Goal: Task Accomplishment & Management: Use online tool/utility

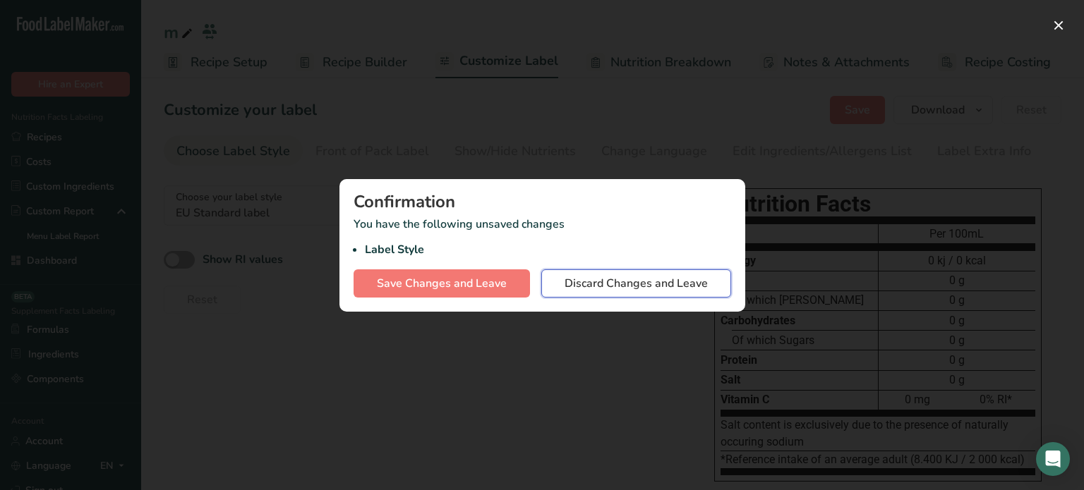
click at [588, 280] on span "Discard Changes and Leave" at bounding box center [636, 283] width 143 height 17
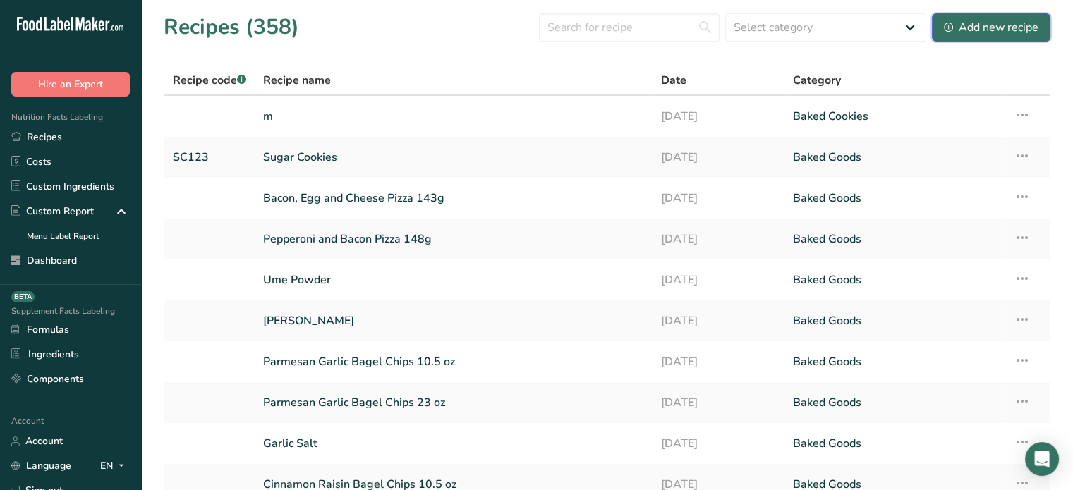
click at [1013, 23] on div "Add new recipe" at bounding box center [991, 27] width 95 height 17
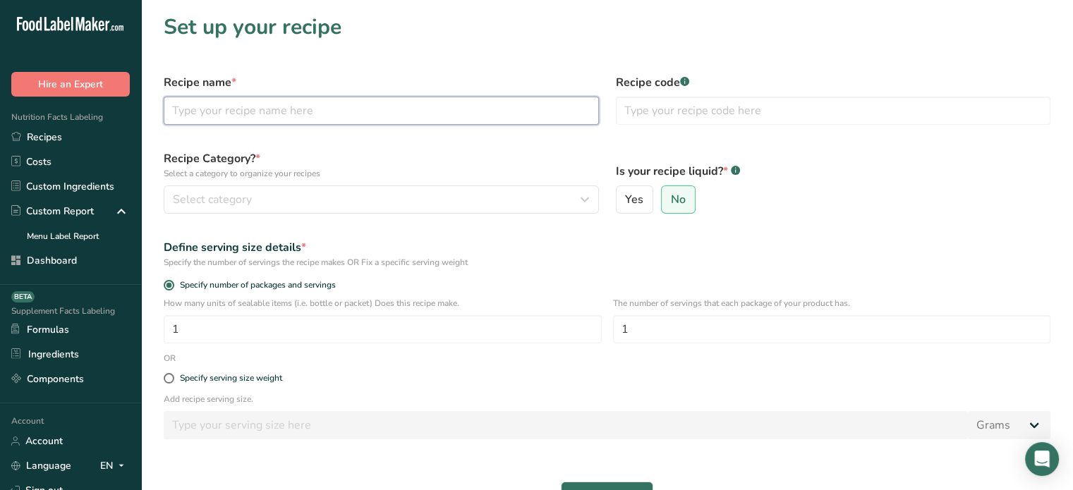
click at [490, 111] on input "text" at bounding box center [381, 111] width 435 height 28
type input "Classic Snack Kit"
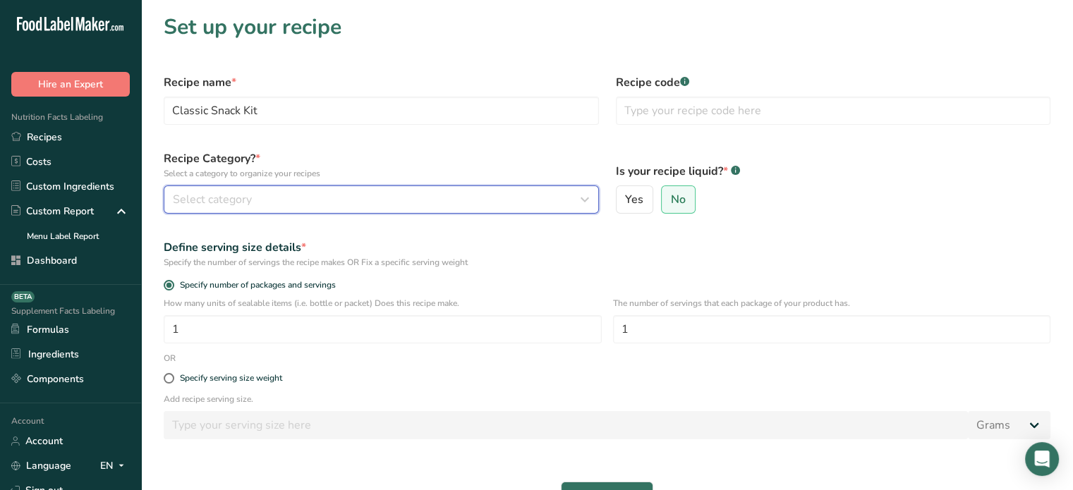
click at [533, 204] on div "Select category" at bounding box center [377, 199] width 409 height 17
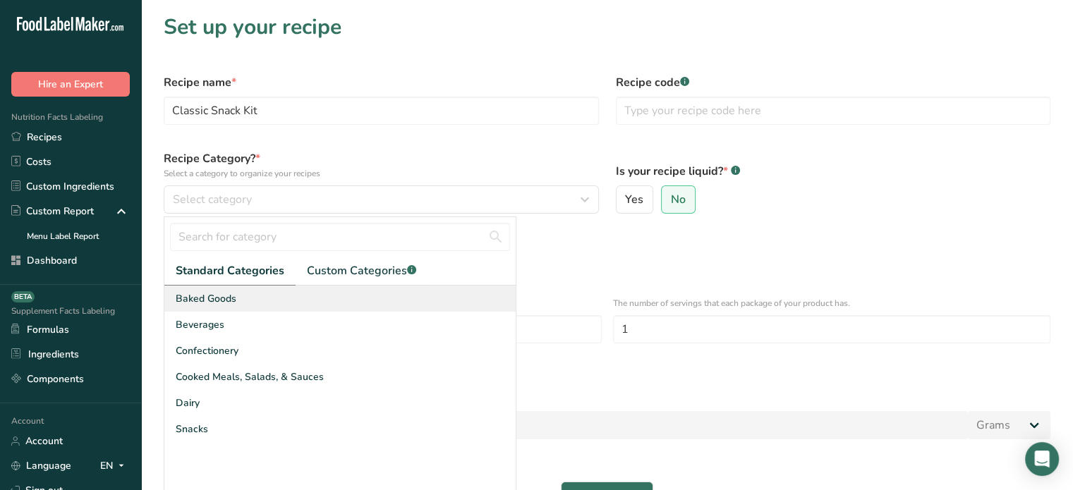
click at [440, 295] on div "Baked Goods" at bounding box center [339, 299] width 351 height 26
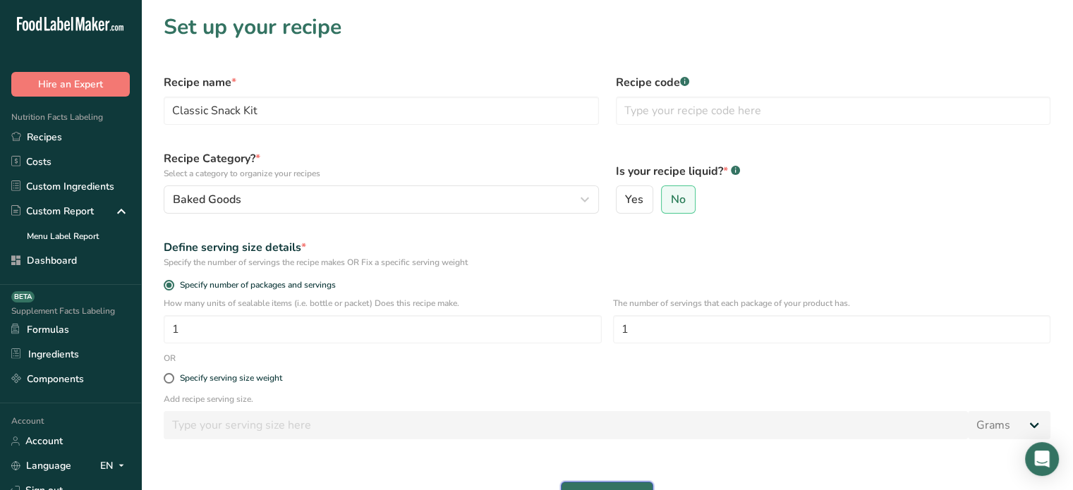
click at [619, 488] on span "Continue" at bounding box center [607, 496] width 46 height 17
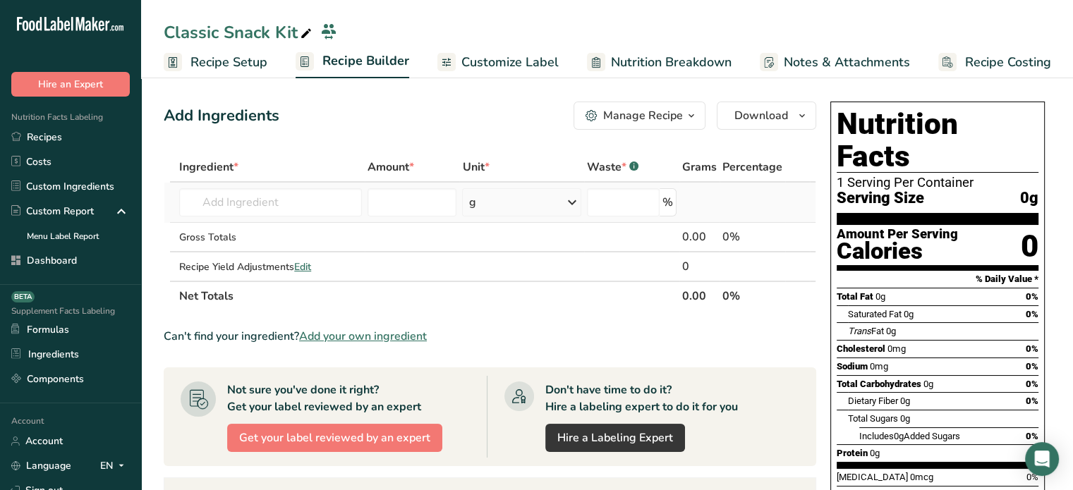
click at [312, 221] on td "Almond flour 1211 Milk, whole, 3.25% milkfat, without added vitamin A and [MEDI…" at bounding box center [270, 203] width 188 height 40
click at [346, 339] on span "Add your own ingredient" at bounding box center [363, 336] width 128 height 17
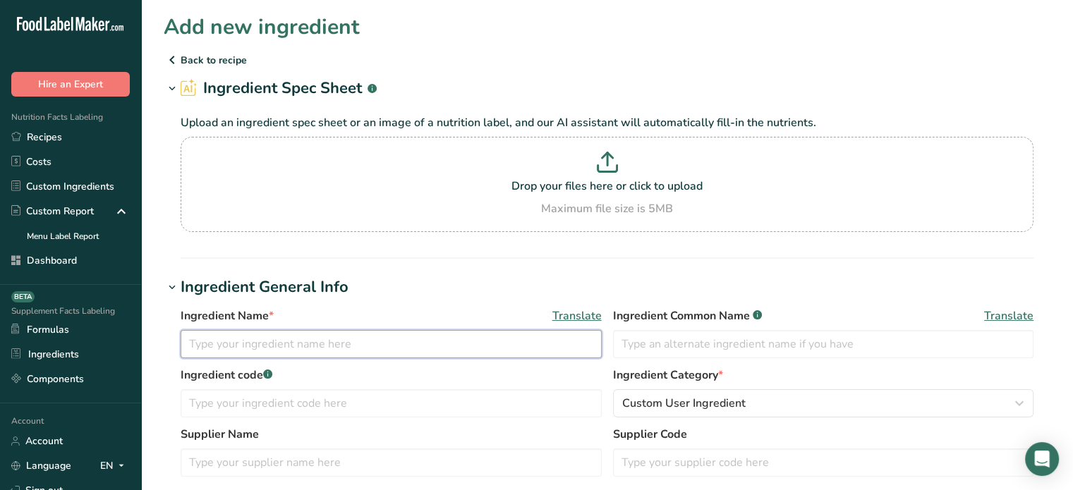
click at [346, 339] on input "text" at bounding box center [391, 344] width 421 height 28
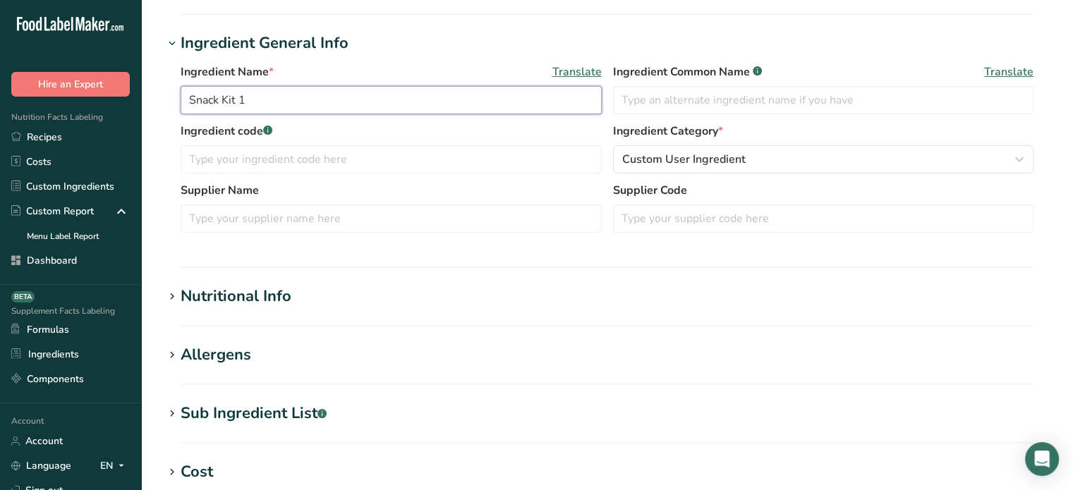
scroll to position [312, 0]
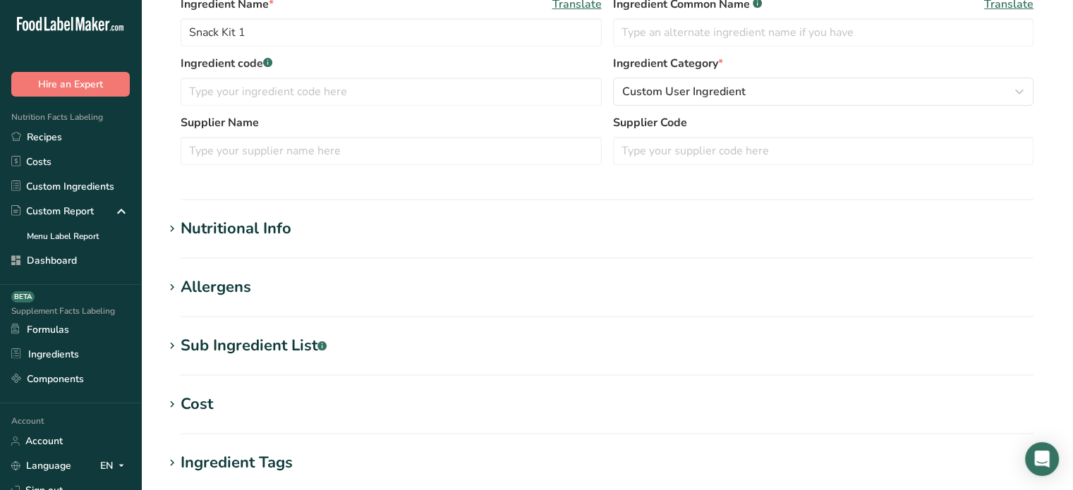
click at [285, 217] on div "Nutritional Info" at bounding box center [236, 228] width 111 height 23
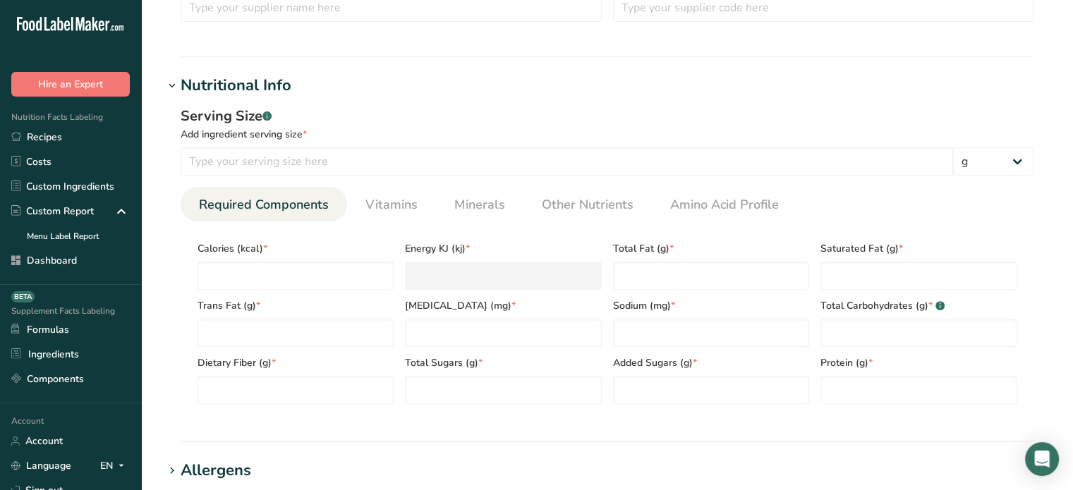
scroll to position [0, 0]
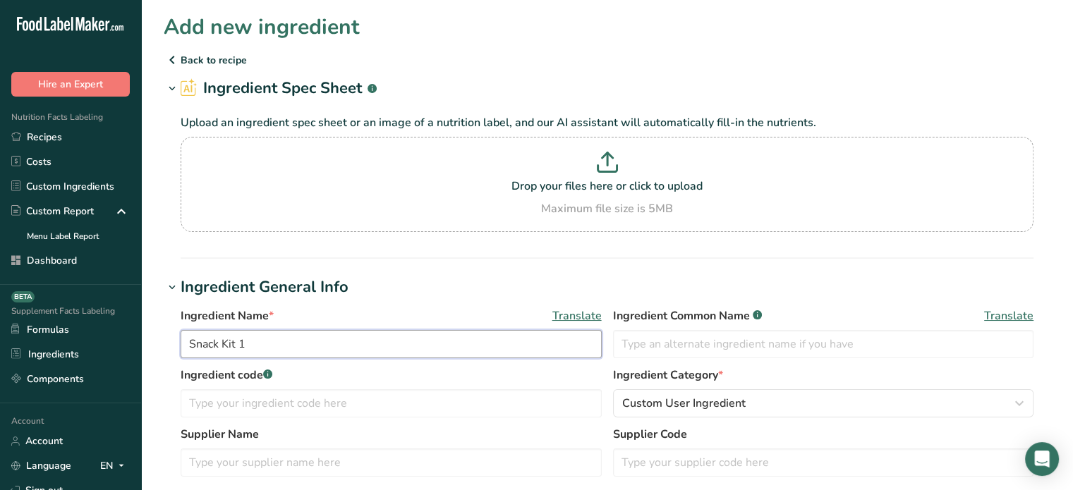
drag, startPoint x: 257, startPoint y: 344, endPoint x: 152, endPoint y: 347, distance: 104.5
paste input "Partake Chocolate Chip Cookies"
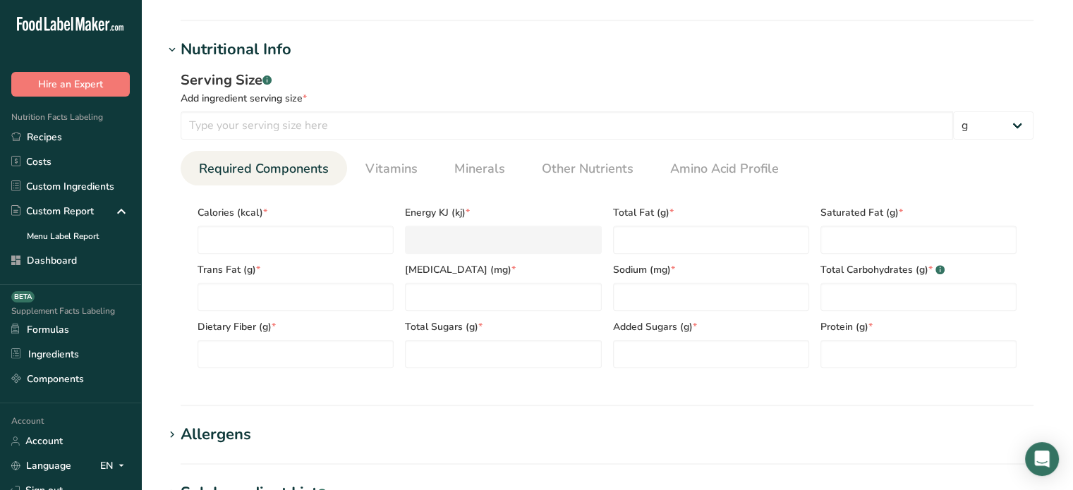
scroll to position [495, 0]
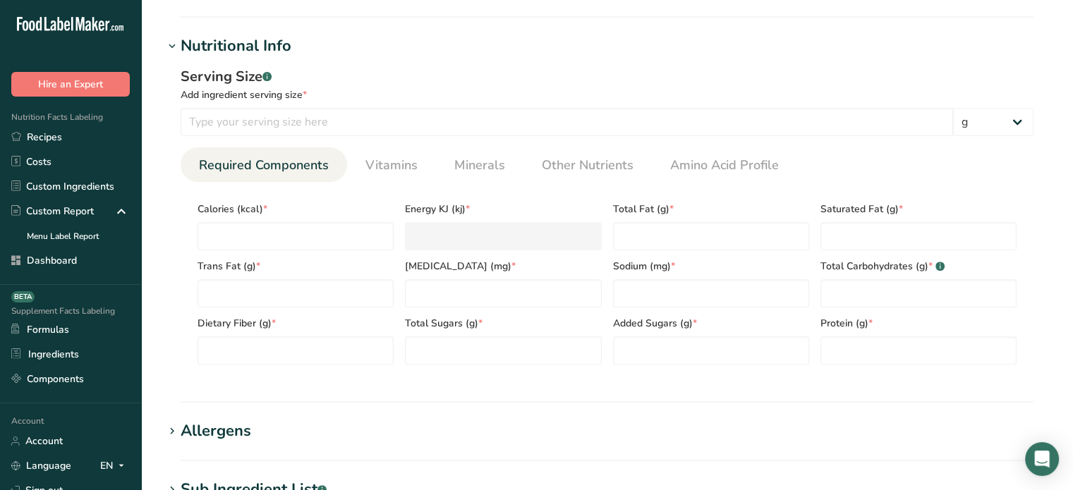
type input "Partake Chocolate Chip Cookies"
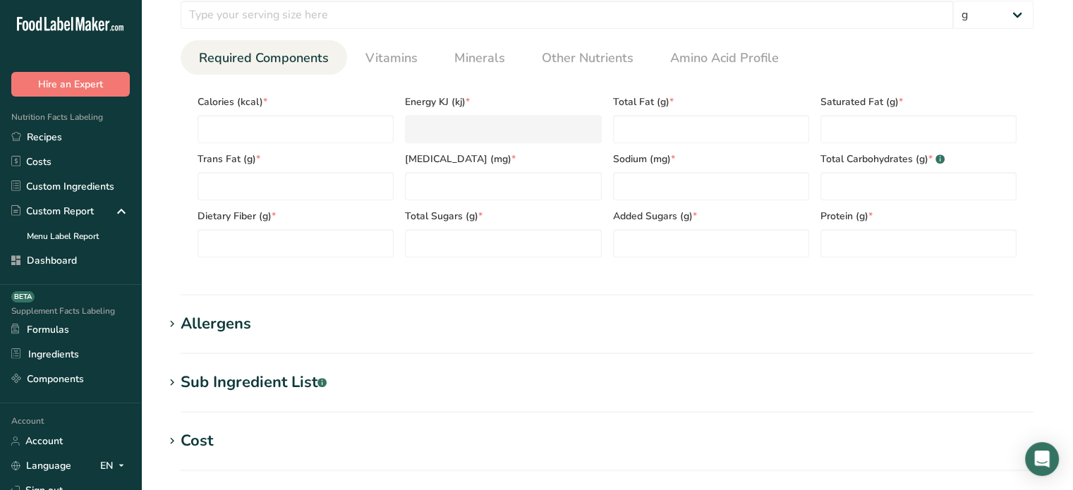
scroll to position [614, 0]
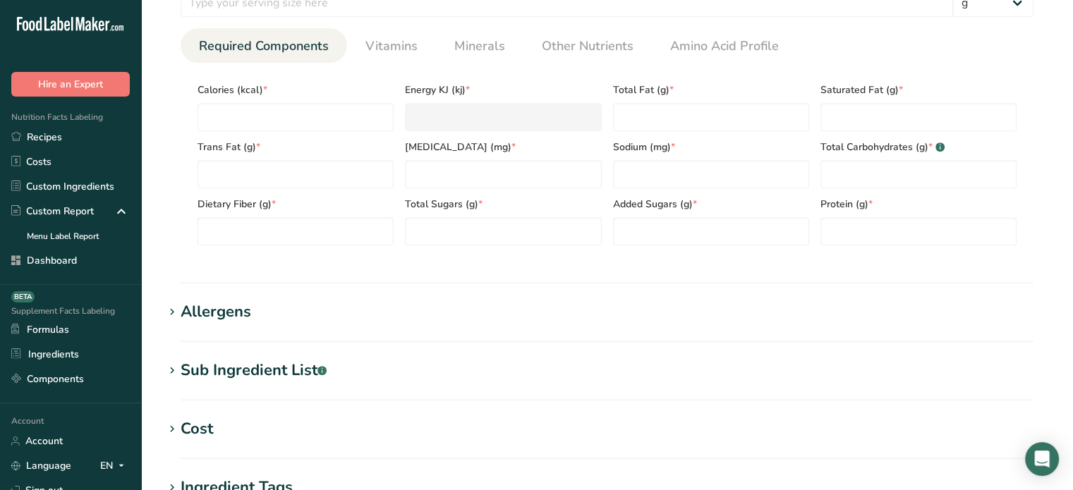
click at [293, 368] on div "Sub Ingredient List .a-a{fill:#347362;}.b-a{fill:#fff;}" at bounding box center [254, 370] width 146 height 23
drag, startPoint x: 303, startPoint y: 405, endPoint x: 306, endPoint y: 411, distance: 7.3
click at [306, 411] on div "Translate" at bounding box center [607, 433] width 887 height 102
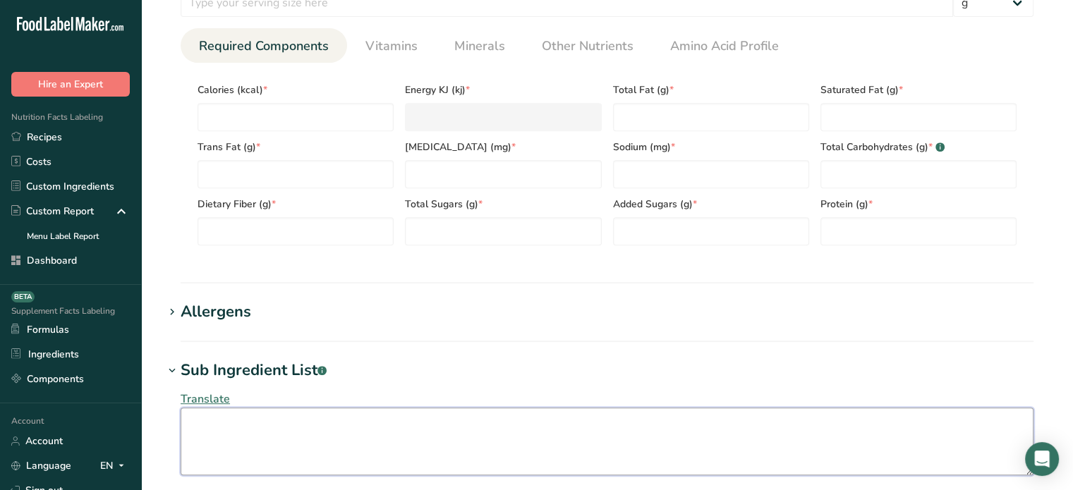
click at [306, 411] on textarea at bounding box center [607, 442] width 853 height 68
paste textarea "Gluten Free Flour Blend (Oat Flour, White Rice Flour, Cassava Flour, Sorghum Fl…"
type textarea "Gluten Free Flour Blend (Oat Flour, White Rice Flour, Cassava Flour, Sorghum Fl…"
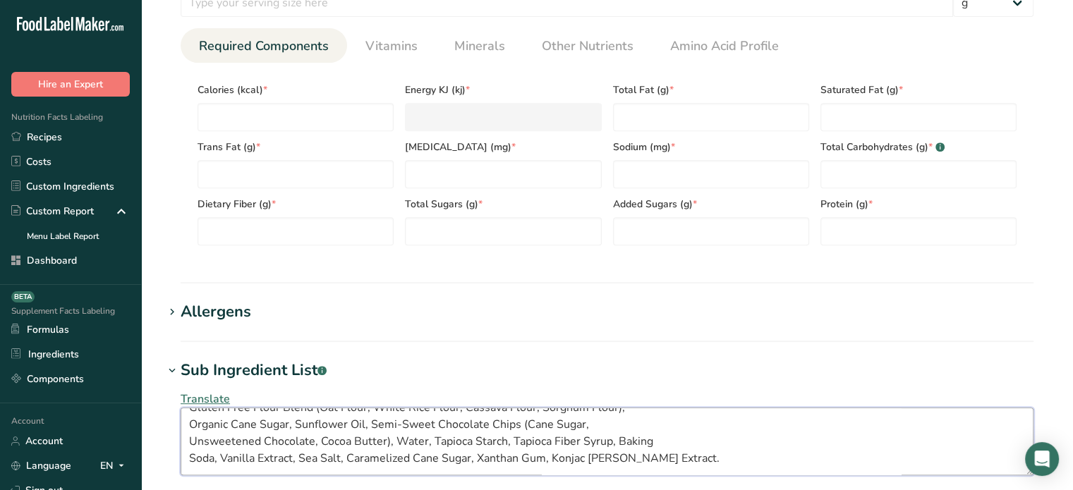
scroll to position [0, 0]
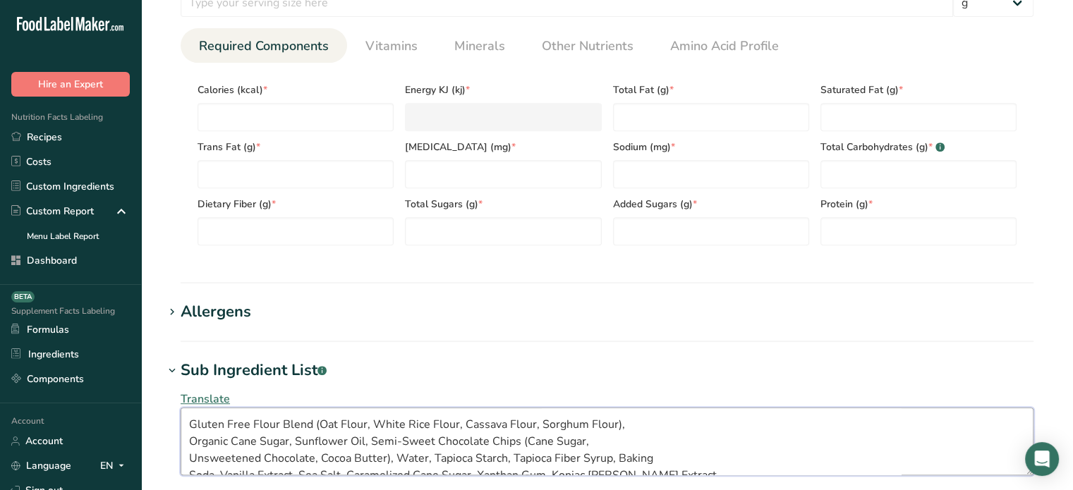
drag, startPoint x: 351, startPoint y: 465, endPoint x: 169, endPoint y: 405, distance: 192.4
click at [169, 405] on div "Translate Gluten Free Flour Blend (Oat Flour, White Rice Flour, Cassava Flour, …" at bounding box center [607, 433] width 887 height 102
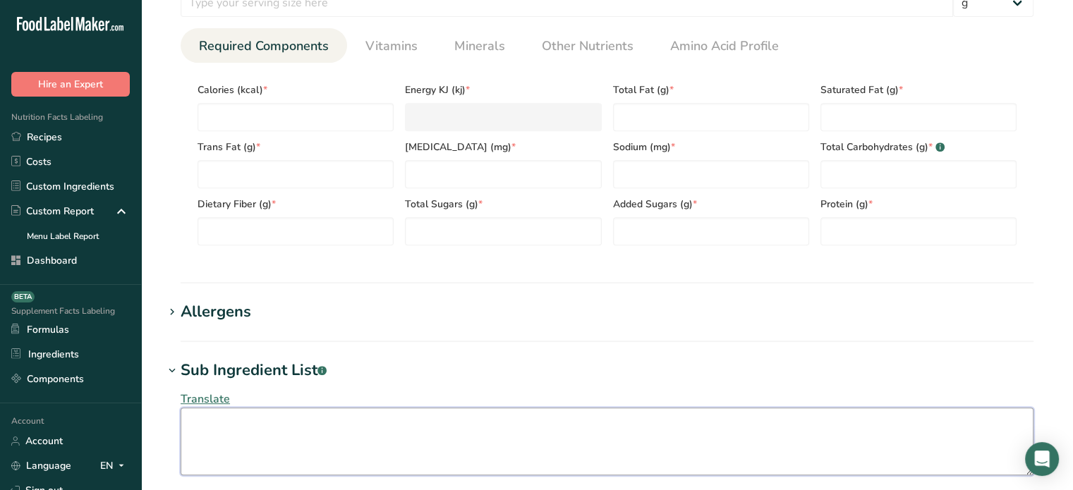
paste textarea "Gluten Free Flour Blend (Oat Flour, White Rice Flour, Cassava Flour, Sorghum Fl…"
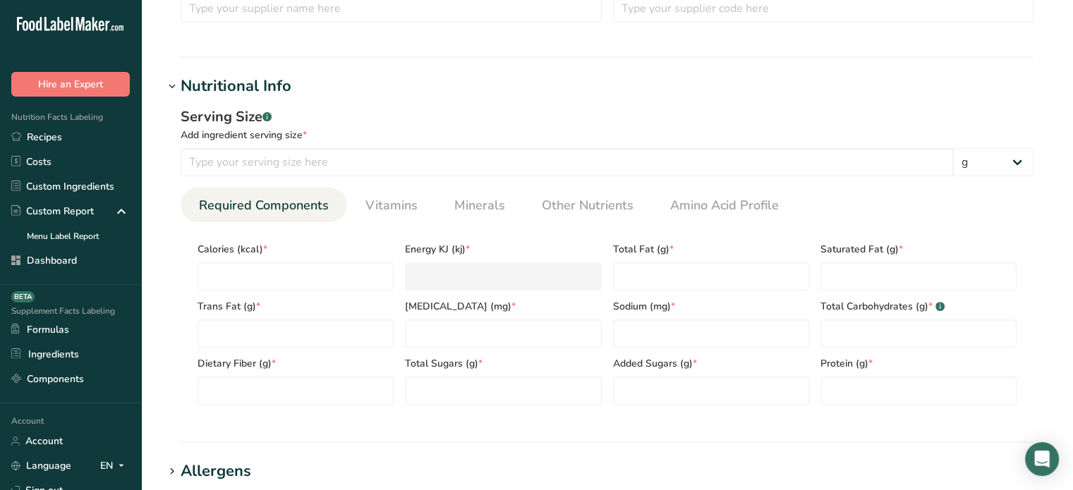
scroll to position [443, 0]
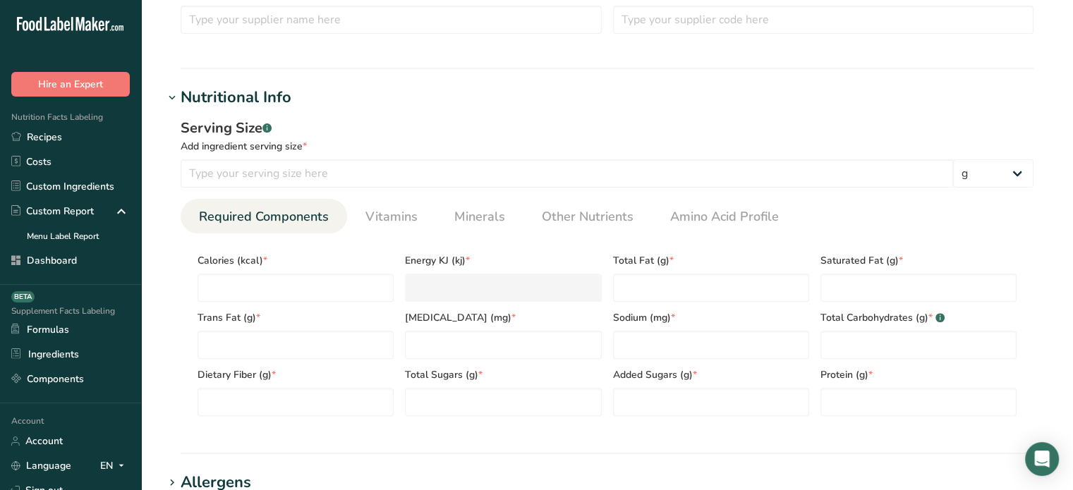
type textarea "Gluten Free Flour Blend (Oat Flour, White Rice Flour, Cassava Flour, Sorghum Fl…"
click at [290, 169] on input "number" at bounding box center [567, 173] width 773 height 28
type input "19"
click at [290, 302] on div "Trans Fat (g) *" at bounding box center [295, 330] width 207 height 57
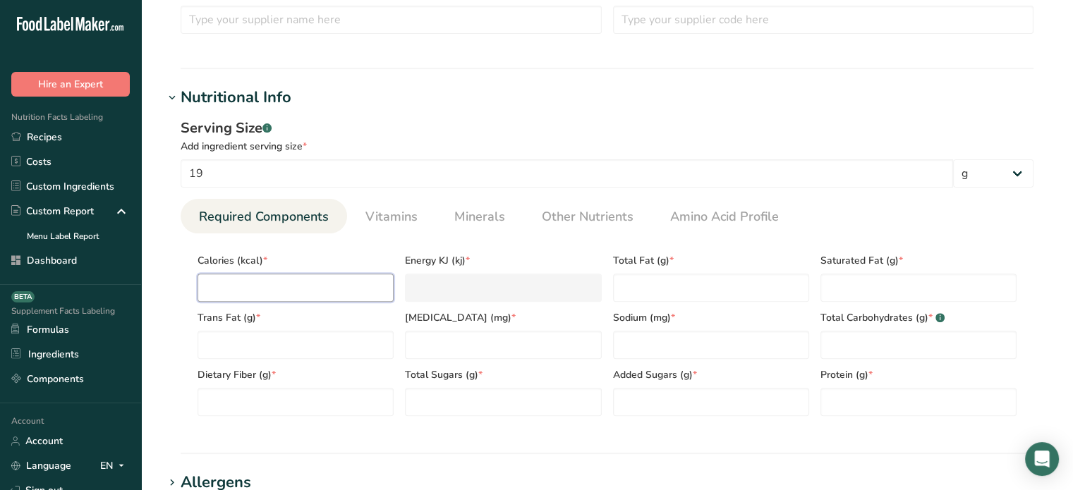
click at [290, 298] on input "number" at bounding box center [296, 288] width 196 height 28
type input "8"
type KJ "33.5"
type input "80"
type KJ "334.7"
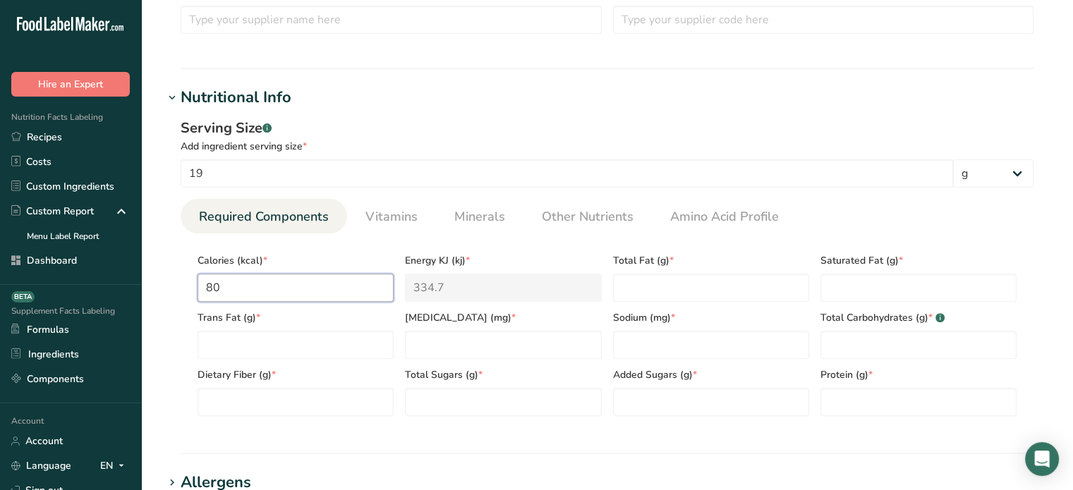
type input "80"
click at [646, 302] on div "Sodium (mg) *" at bounding box center [711, 330] width 207 height 57
click at [649, 294] on Fat "number" at bounding box center [711, 288] width 196 height 28
type Fat "4"
click at [950, 293] on Fat "number" at bounding box center [919, 288] width 196 height 28
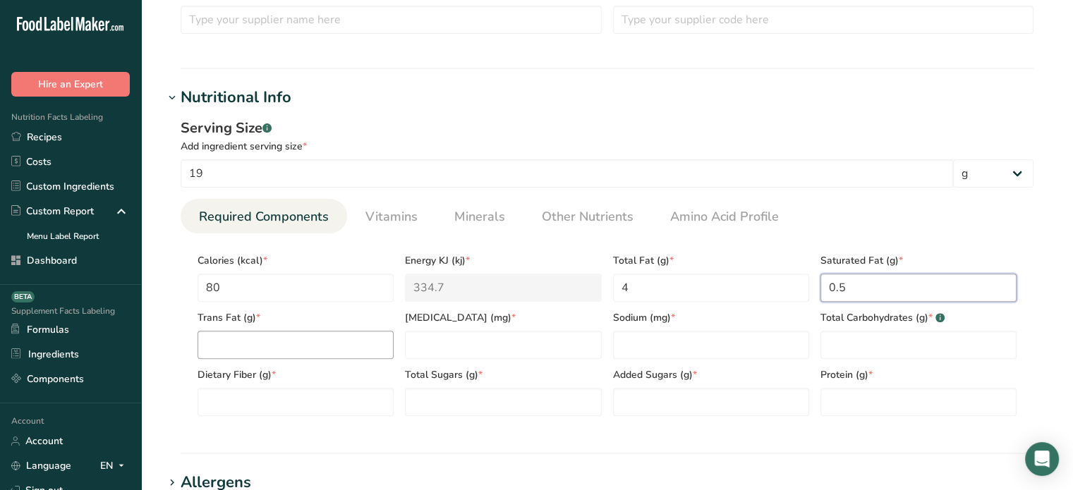
type Fat "0.5"
click at [246, 341] on Fat "number" at bounding box center [296, 345] width 196 height 28
type Fat "0"
type input "0"
type input "45"
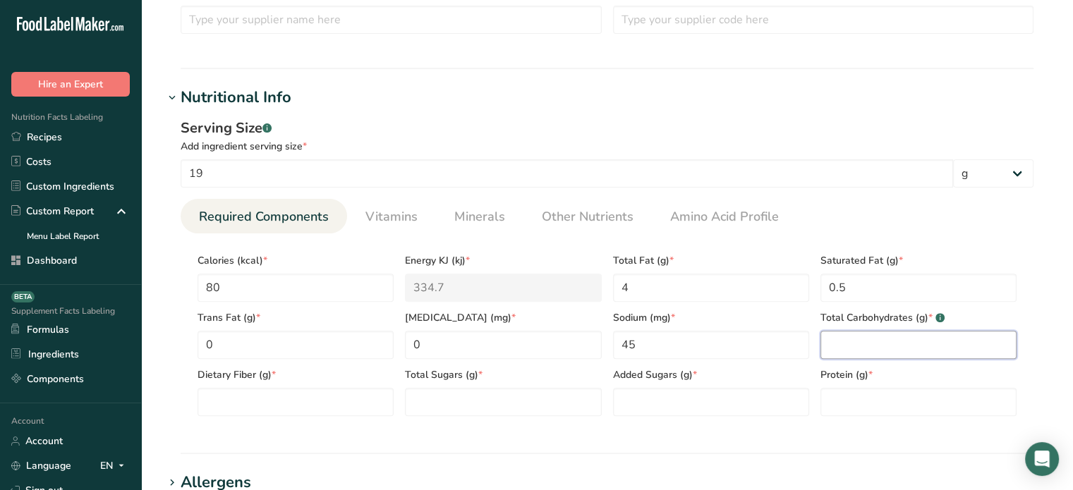
click at [872, 351] on Carbohydrates "number" at bounding box center [919, 345] width 196 height 28
type Carbohydrates "12"
click at [288, 414] on Fiber "number" at bounding box center [296, 402] width 196 height 28
type Fiber "1"
click at [449, 406] on Sugars "number" at bounding box center [503, 402] width 196 height 28
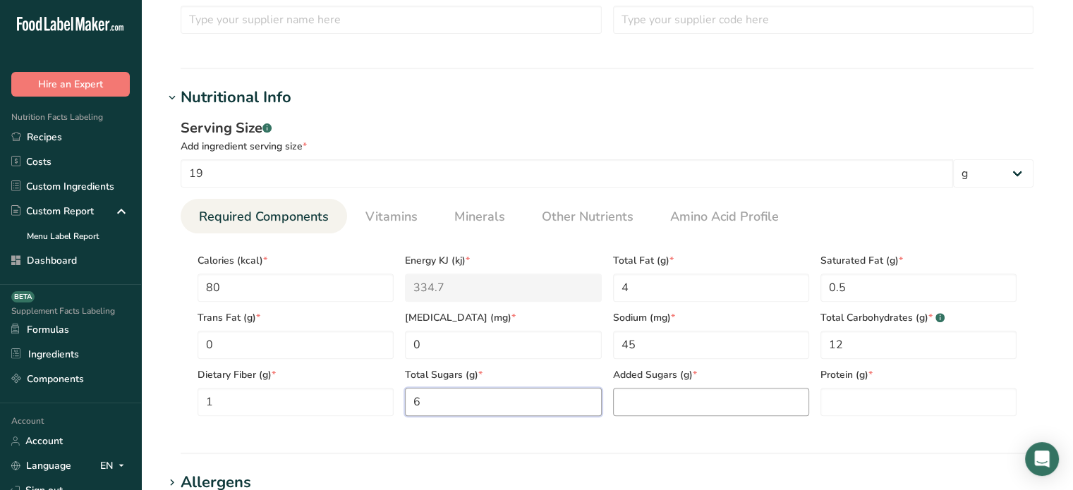
type Sugars "6"
click at [691, 411] on Sugars "number" at bounding box center [711, 402] width 196 height 28
type Sugars "6"
click at [867, 409] on input "number" at bounding box center [919, 402] width 196 height 28
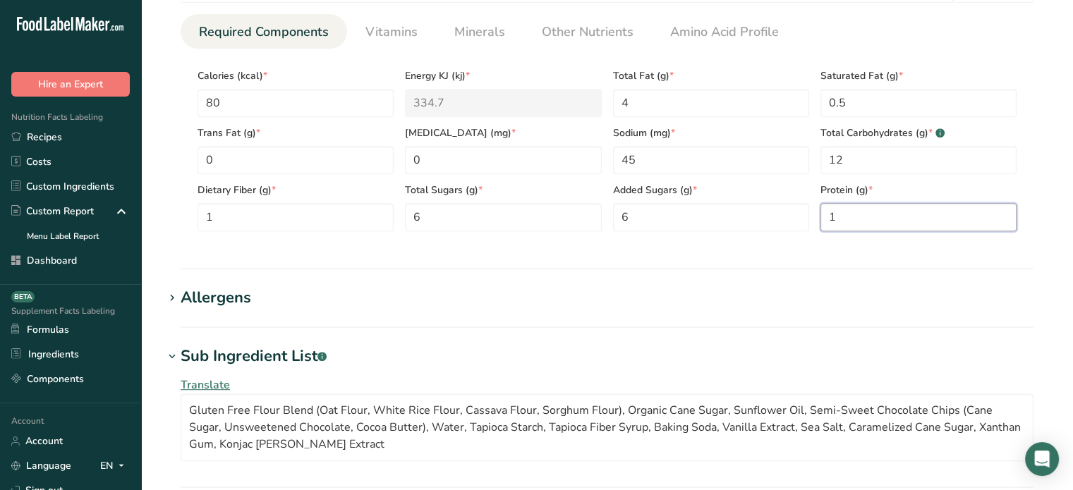
scroll to position [632, 0]
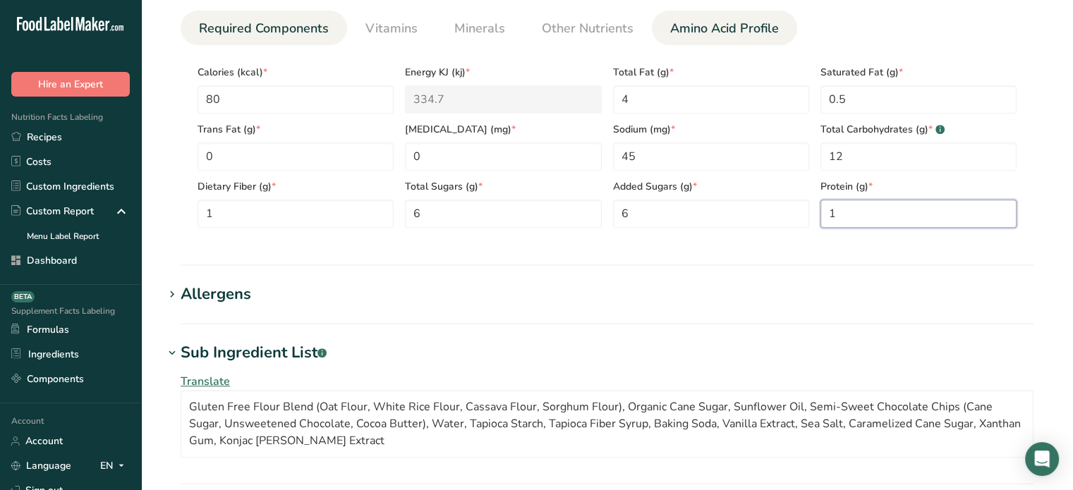
type input "1"
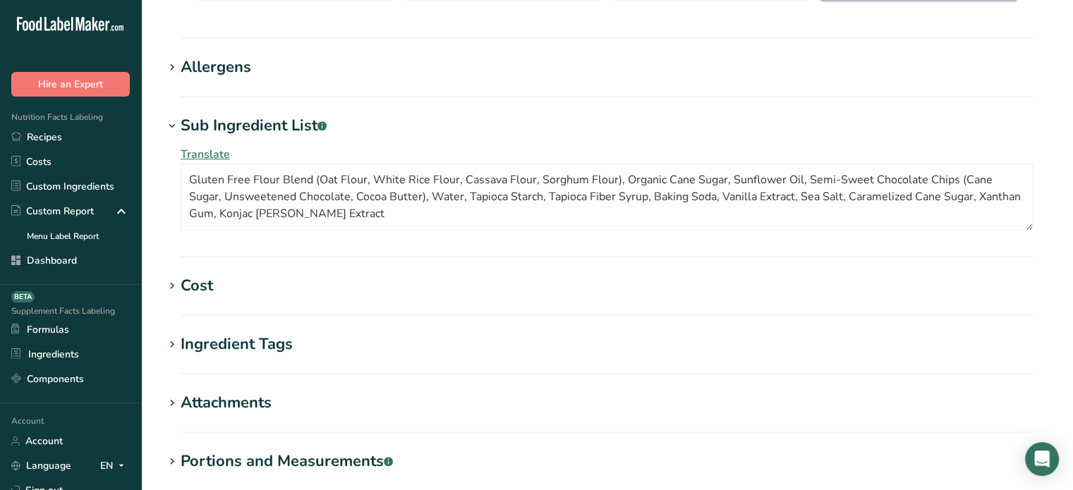
scroll to position [1030, 0]
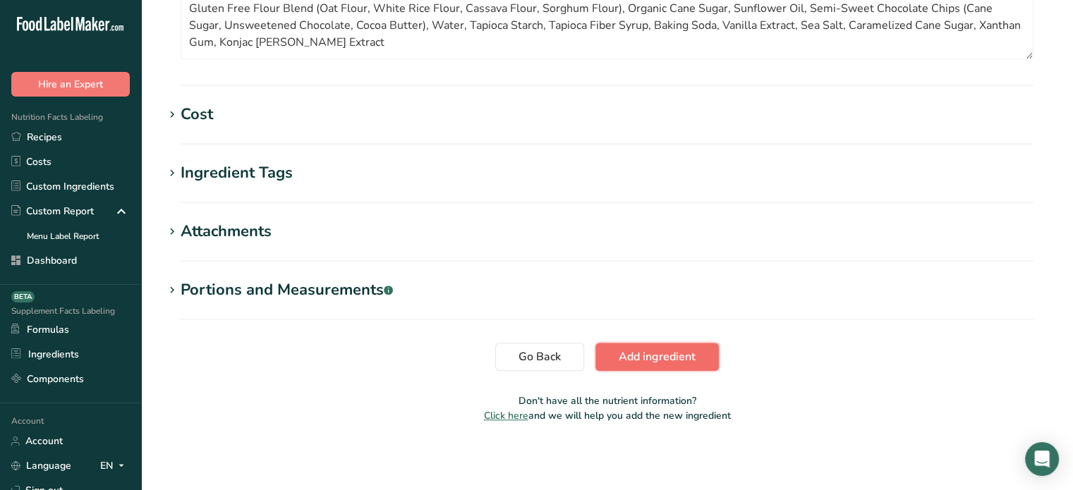
click at [675, 353] on span "Add ingredient" at bounding box center [657, 357] width 77 height 17
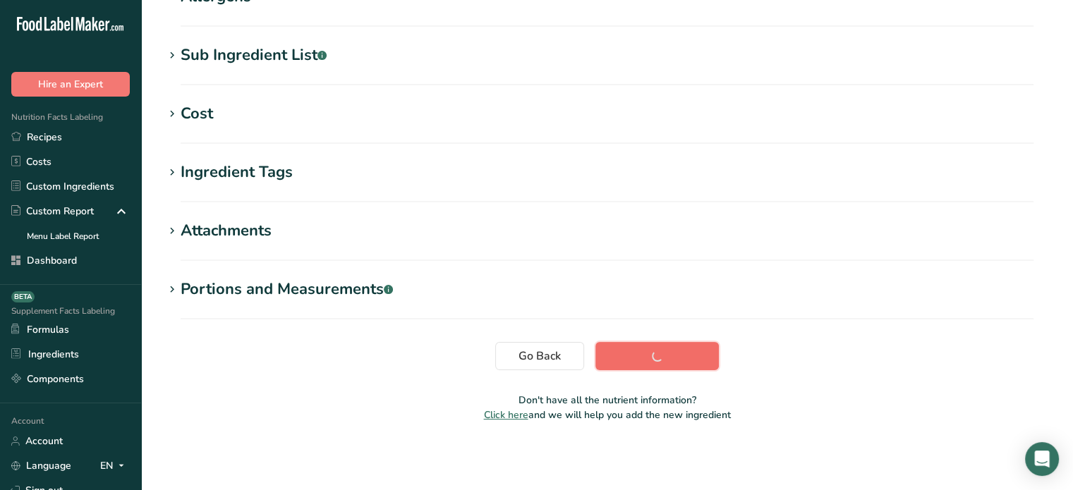
scroll to position [267, 0]
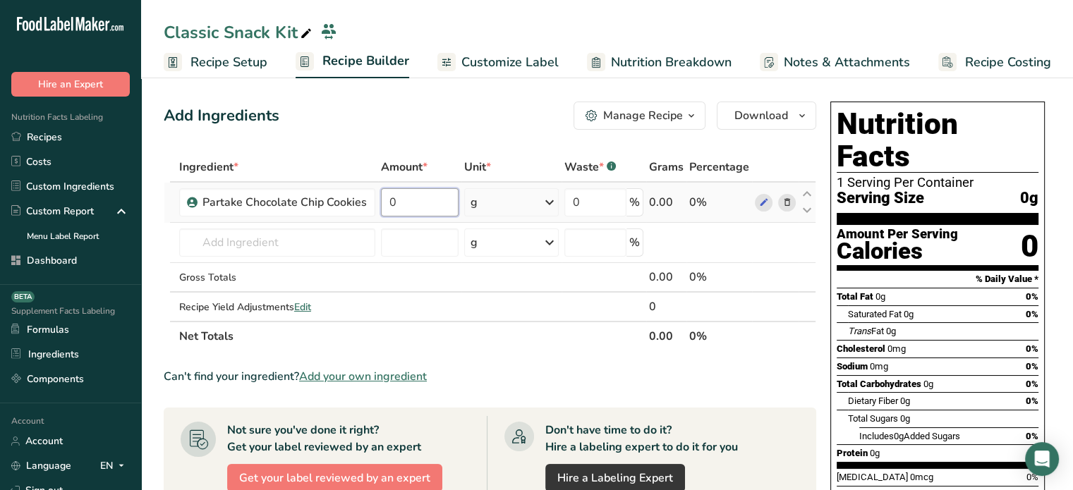
click at [426, 212] on input "0" at bounding box center [420, 202] width 78 height 28
type input "19"
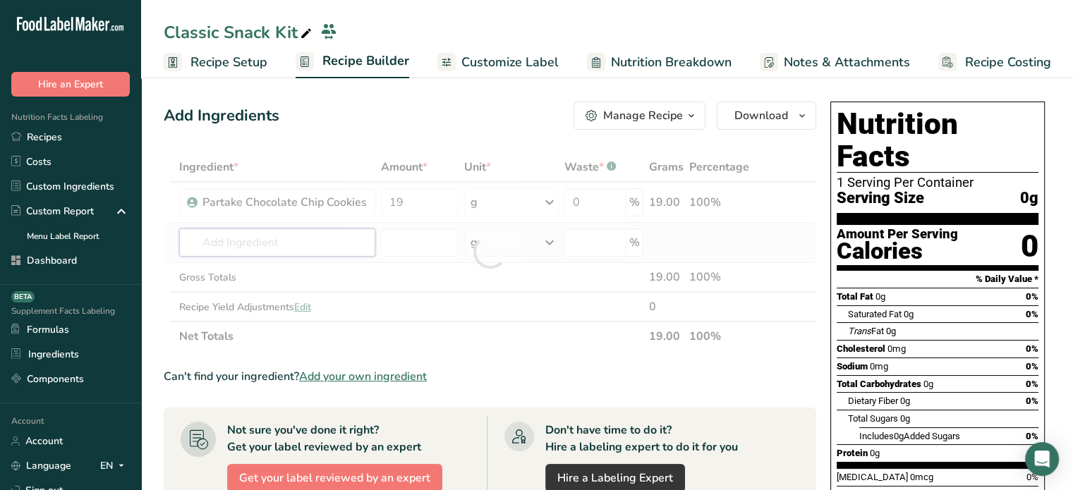
click at [272, 234] on div "Ingredient * Amount * Unit * Waste * .a-a{fill:#347362;}.b-a{fill:#fff;} Grams …" at bounding box center [490, 251] width 653 height 199
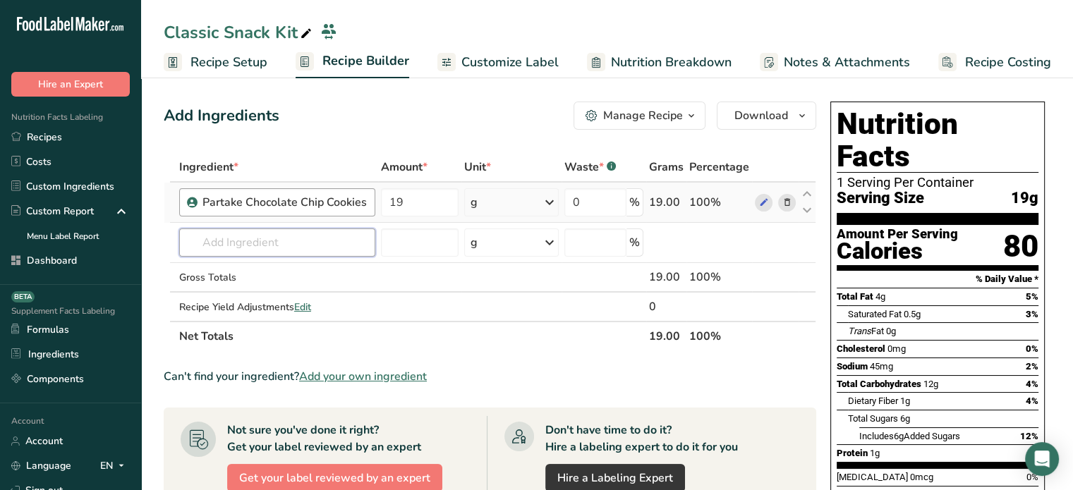
paste input "MadeGood Starpuffed Crackers, Cheddar"
type input "M"
click at [361, 373] on span "Add your own ingredient" at bounding box center [363, 376] width 128 height 17
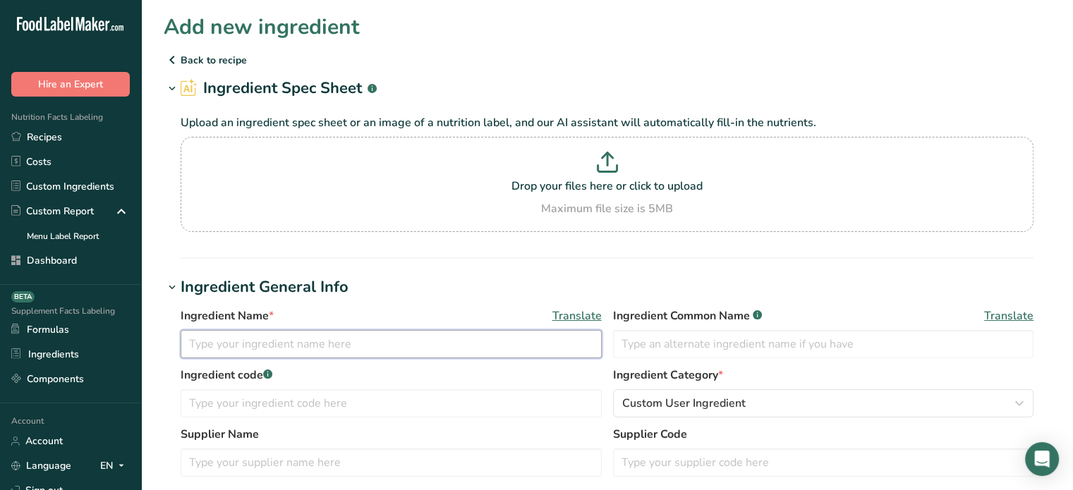
paste input "MadeGood Starpuffed Crackers, Cheddar"
click at [301, 349] on input "text" at bounding box center [391, 344] width 421 height 28
click at [304, 339] on input "MadeGood Starpuffed Crackers, Cheddar" at bounding box center [391, 344] width 421 height 28
click at [438, 342] on input "MadeGood Starpuffed Cheddar Crackers, Cheddar" at bounding box center [391, 344] width 421 height 28
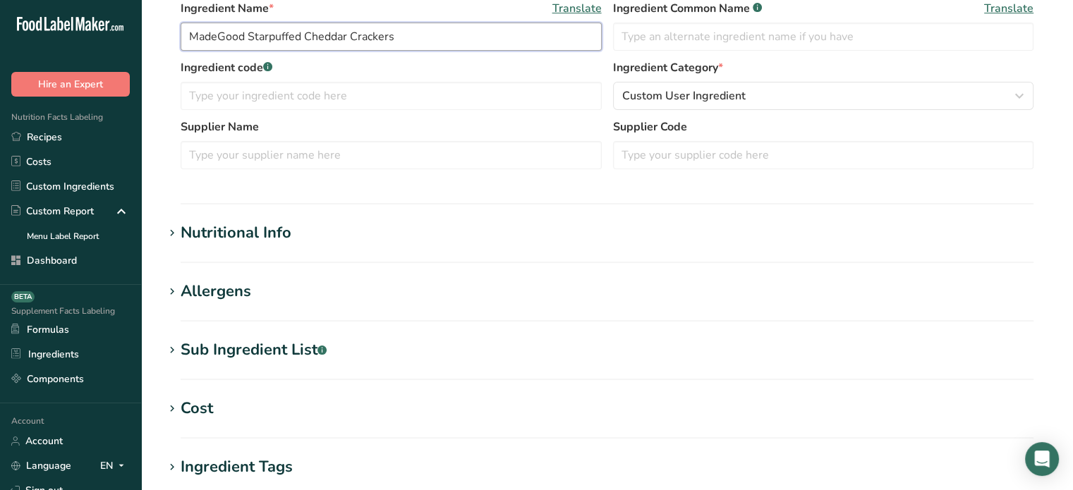
scroll to position [346, 0]
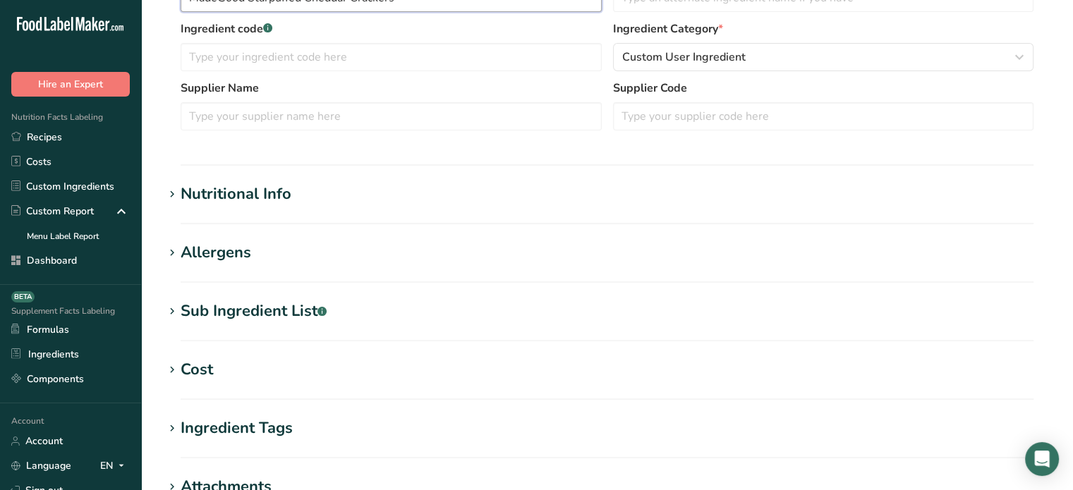
type input "MadeGood Starpuffed Cheddar Crackers"
click at [553, 176] on section "Add new ingredient Back to recipe Ingredient Spec Sheet .a-a{fill:#347362;}.b-a…" at bounding box center [607, 178] width 932 height 1048
click at [519, 186] on h1 "Nutritional Info" at bounding box center [607, 194] width 887 height 23
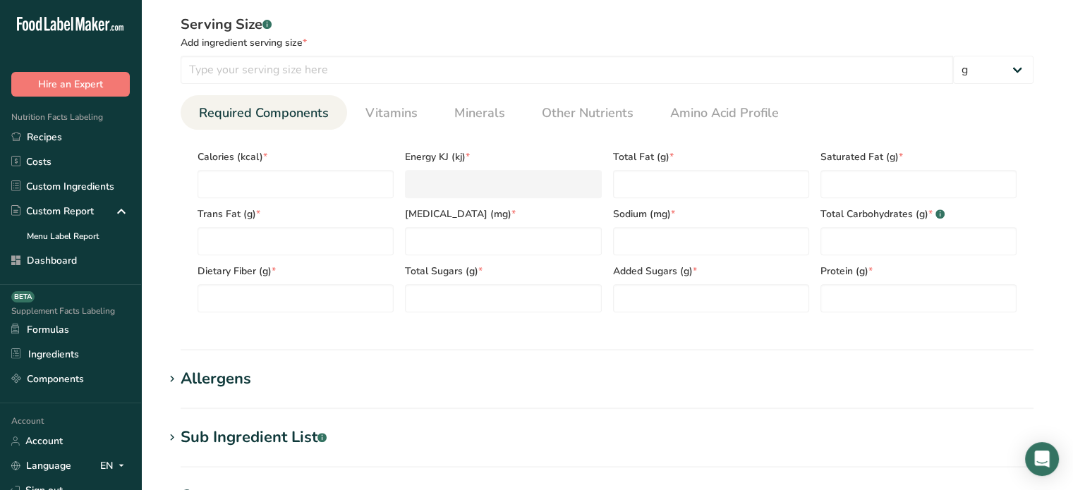
scroll to position [529, 0]
